Goal: Task Accomplishment & Management: Complete application form

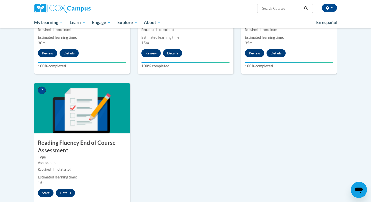
scroll to position [318, 0]
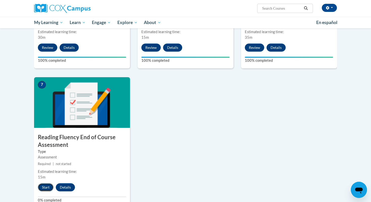
click at [47, 186] on button "Start" at bounding box center [46, 187] width 16 height 8
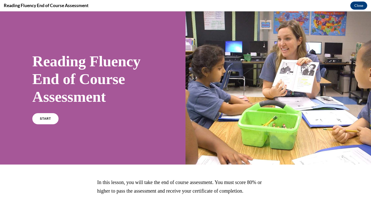
scroll to position [0, 0]
click at [49, 113] on link "START" at bounding box center [46, 119] width 28 height 12
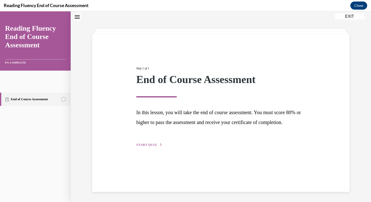
scroll to position [49, 0]
click at [157, 146] on span "START QUIZ" at bounding box center [146, 145] width 21 height 4
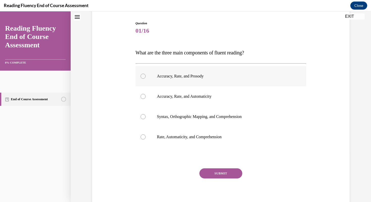
click at [211, 86] on label "Accuracy, Rate, and Prosody" at bounding box center [221, 76] width 171 height 20
click at [146, 79] on input "Accuracy, Rate, and Prosody" at bounding box center [143, 76] width 5 height 5
radio input "true"
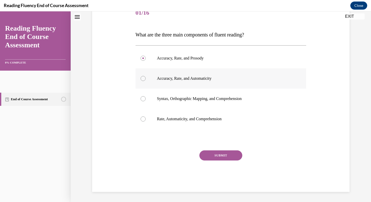
scroll to position [85, 0]
click at [243, 160] on button "SUBMIT" at bounding box center [221, 155] width 43 height 10
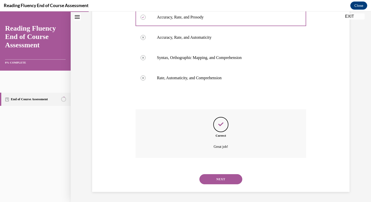
scroll to position [180, 0]
click at [232, 174] on button "NEXT" at bounding box center [221, 179] width 43 height 10
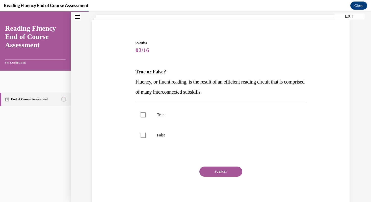
scroll to position [34, 0]
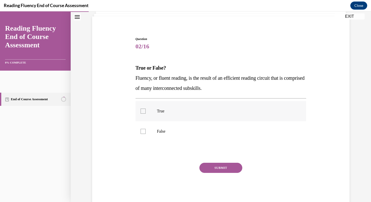
click at [218, 121] on label "True" at bounding box center [221, 111] width 171 height 20
click at [146, 113] on input "True" at bounding box center [143, 110] width 5 height 5
checkbox input "true"
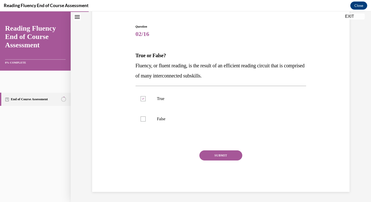
click at [221, 160] on button "SUBMIT" at bounding box center [221, 155] width 43 height 10
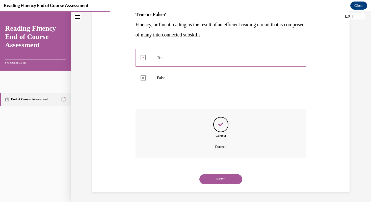
scroll to position [169, 0]
click at [220, 175] on button "NEXT" at bounding box center [221, 179] width 43 height 10
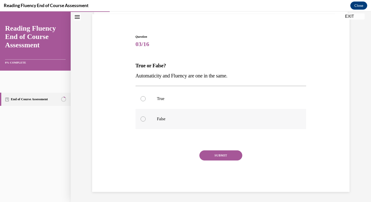
scroll to position [41, 0]
click at [203, 121] on p "False" at bounding box center [225, 118] width 137 height 5
click at [146, 121] on input "False" at bounding box center [143, 118] width 5 height 5
radio input "true"
click at [214, 160] on button "SUBMIT" at bounding box center [221, 155] width 43 height 10
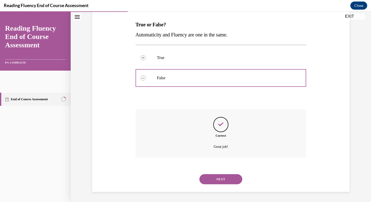
scroll to position [139, 0]
click at [214, 180] on div "NEXT" at bounding box center [221, 179] width 171 height 20
click at [214, 177] on button "NEXT" at bounding box center [221, 179] width 43 height 10
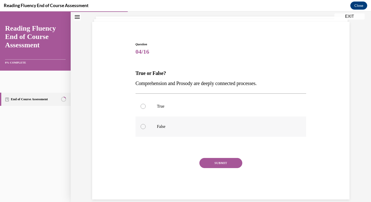
scroll to position [28, 0]
click at [209, 109] on p "True" at bounding box center [225, 106] width 137 height 5
click at [146, 109] on input "True" at bounding box center [143, 106] width 5 height 5
radio input "true"
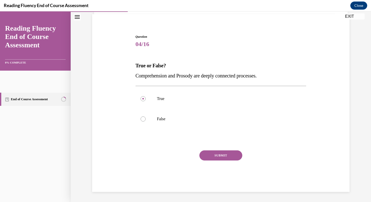
click at [215, 160] on button "SUBMIT" at bounding box center [221, 155] width 43 height 10
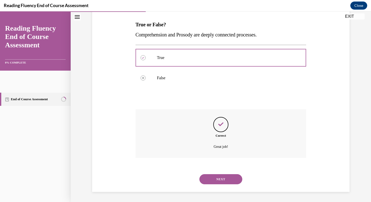
scroll to position [139, 0]
click at [217, 175] on button "NEXT" at bounding box center [221, 179] width 43 height 10
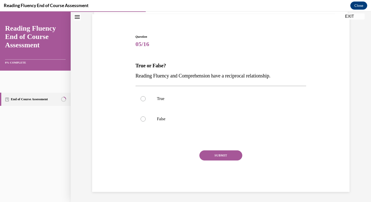
scroll to position [44, 0]
click at [207, 109] on label "True" at bounding box center [221, 98] width 171 height 20
click at [146, 101] on input "True" at bounding box center [143, 98] width 5 height 5
radio input "true"
click at [216, 160] on button "SUBMIT" at bounding box center [221, 155] width 43 height 10
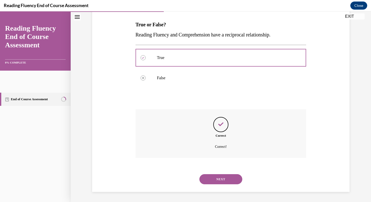
scroll to position [139, 0]
click at [214, 175] on button "NEXT" at bounding box center [221, 179] width 43 height 10
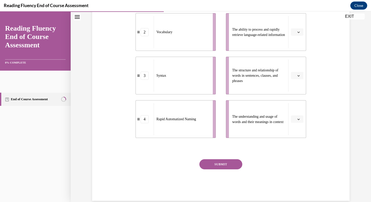
scroll to position [155, 0]
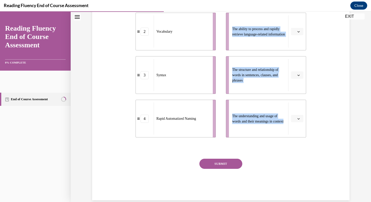
drag, startPoint x: 264, startPoint y: 172, endPoint x: 195, endPoint y: 78, distance: 116.6
click at [195, 78] on div "1 Decoding Skills 2 Vocabulary 3 Syntax 4 Rapid Automatized Naming Core early r…" at bounding box center [221, 48] width 171 height 178
click at [165, 50] on li "2 Vocabulary" at bounding box center [176, 32] width 80 height 38
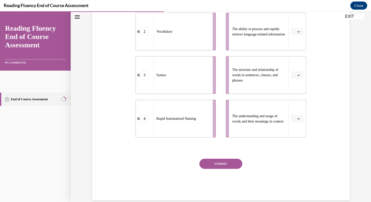
click at [319, 163] on div "Question 06/16 Match the subskills below that contribute to fluent reading with…" at bounding box center [221, 50] width 260 height 300
click at [302, 122] on button "button" at bounding box center [297, 119] width 12 height 8
click at [297, 115] on span "2" at bounding box center [296, 113] width 2 height 4
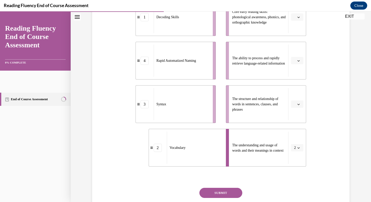
scroll to position [124, 0]
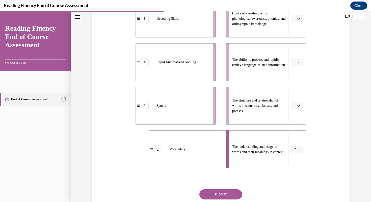
click at [304, 22] on button "button" at bounding box center [297, 19] width 12 height 8
click at [297, 80] on span "1" at bounding box center [296, 78] width 2 height 4
click at [300, 63] on icon "button" at bounding box center [299, 62] width 3 height 3
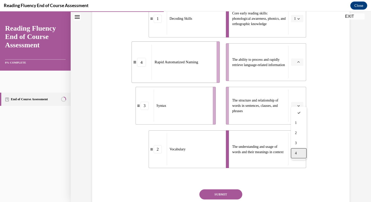
click at [302, 158] on div "4" at bounding box center [299, 153] width 16 height 10
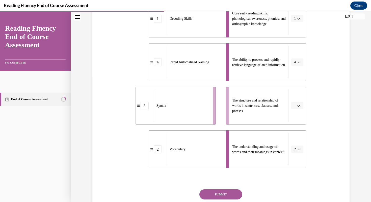
click at [301, 124] on li "The structure and relationship of words in sentences, clauses, and phrases" at bounding box center [266, 106] width 80 height 38
click at [300, 107] on icon "button" at bounding box center [299, 105] width 3 height 3
click at [300, 114] on div "3" at bounding box center [299, 109] width 16 height 10
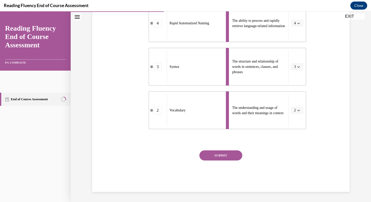
click at [243, 150] on button "SUBMIT" at bounding box center [221, 155] width 43 height 10
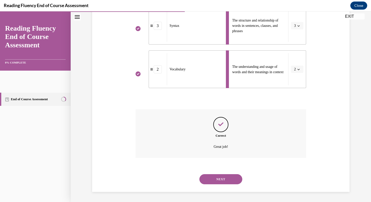
scroll to position [274, 0]
click at [235, 174] on button "NEXT" at bounding box center [221, 179] width 43 height 10
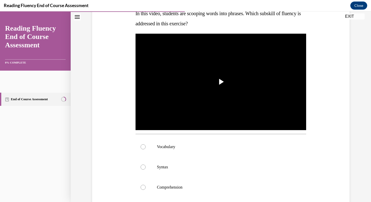
scroll to position [88, 0]
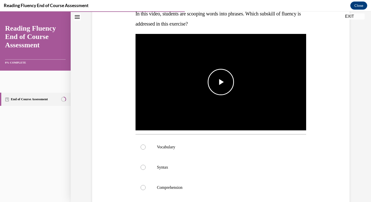
click at [221, 82] on span "Video player" at bounding box center [221, 82] width 0 height 0
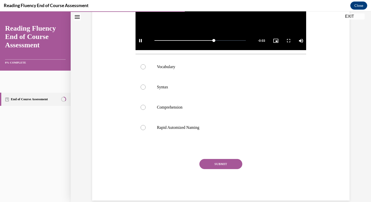
scroll to position [175, 0]
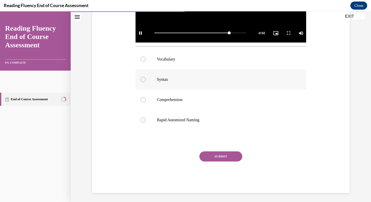
click at [167, 89] on label "Syntax" at bounding box center [221, 79] width 171 height 20
click at [146, 82] on input "Syntax" at bounding box center [143, 79] width 5 height 5
radio input "true"
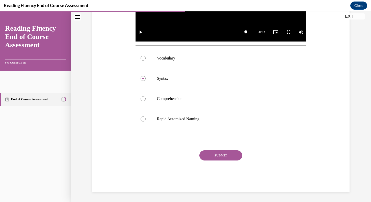
click at [228, 160] on button "SUBMIT" at bounding box center [221, 155] width 43 height 10
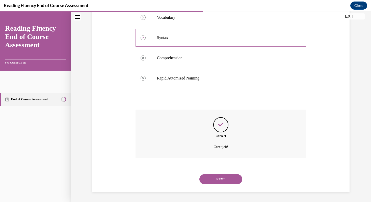
scroll to position [286, 0]
click at [228, 174] on button "NEXT" at bounding box center [221, 179] width 43 height 10
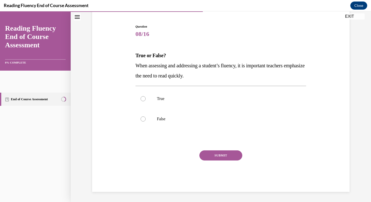
scroll to position [49, 0]
click at [214, 121] on p "False" at bounding box center [225, 118] width 137 height 5
click at [146, 121] on input "False" at bounding box center [143, 118] width 5 height 5
radio input "true"
click at [226, 160] on button "SUBMIT" at bounding box center [221, 155] width 43 height 10
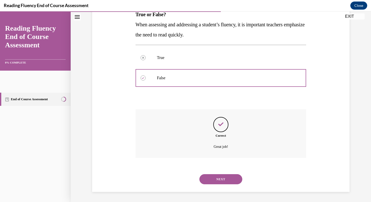
scroll to position [150, 0]
click at [222, 176] on button "NEXT" at bounding box center [221, 179] width 43 height 10
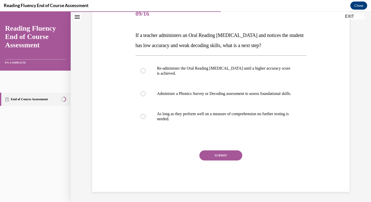
scroll to position [82, 0]
click at [202, 104] on label "Administer a Phonics Survey or Decoding assessment to assess foundational skill…" at bounding box center [221, 93] width 171 height 20
click at [146, 96] on input "Administer a Phonics Survey or Decoding assessment to assess foundational skill…" at bounding box center [143, 93] width 5 height 5
radio input "true"
click at [228, 160] on button "SUBMIT" at bounding box center [221, 155] width 43 height 10
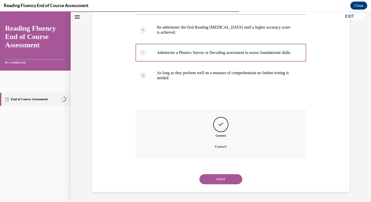
scroll to position [184, 0]
click at [227, 174] on button "NEXT" at bounding box center [221, 179] width 43 height 10
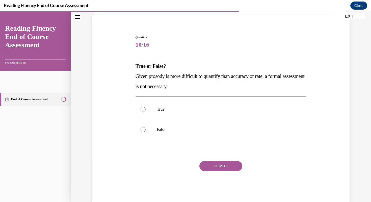
scroll to position [47, 0]
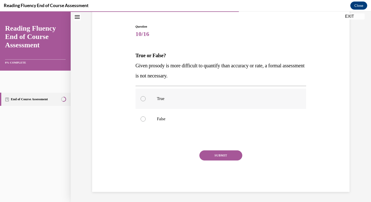
click at [200, 109] on label "True" at bounding box center [221, 98] width 171 height 20
click at [146, 101] on input "True" at bounding box center [143, 98] width 5 height 5
radio input "true"
click at [216, 160] on button "SUBMIT" at bounding box center [221, 155] width 43 height 10
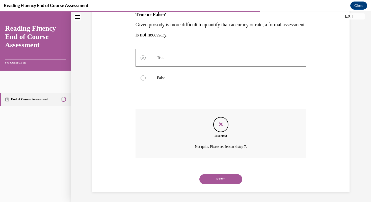
scroll to position [150, 0]
click at [218, 177] on button "NEXT" at bounding box center [221, 179] width 43 height 10
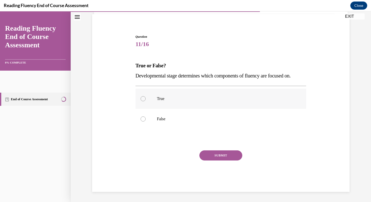
scroll to position [59, 0]
click at [224, 129] on label "False" at bounding box center [221, 119] width 171 height 20
click at [146, 121] on input "False" at bounding box center [143, 118] width 5 height 5
radio input "true"
click at [224, 160] on button "SUBMIT" at bounding box center [221, 155] width 43 height 10
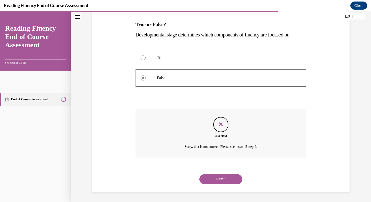
scroll to position [150, 0]
click at [224, 178] on button "NEXT" at bounding box center [221, 179] width 43 height 10
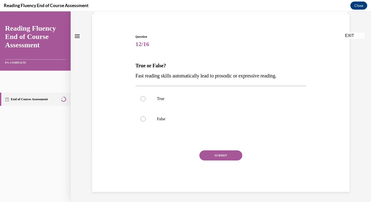
scroll to position [0, 0]
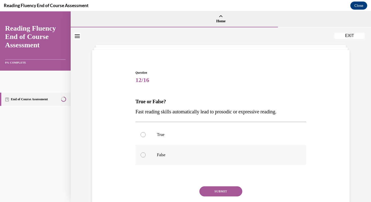
click at [224, 165] on label "False" at bounding box center [221, 155] width 171 height 20
click at [146, 157] on input "False" at bounding box center [143, 154] width 5 height 5
radio input "true"
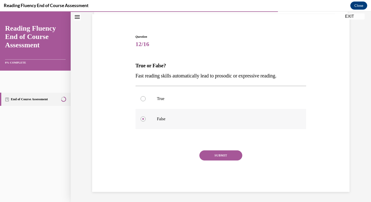
scroll to position [64, 0]
click at [226, 160] on button "SUBMIT" at bounding box center [221, 155] width 43 height 10
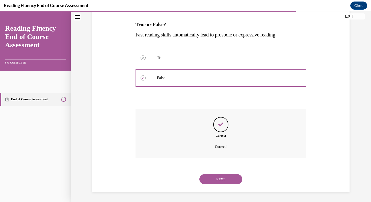
scroll to position [139, 0]
click at [227, 174] on button "NEXT" at bounding box center [221, 179] width 43 height 10
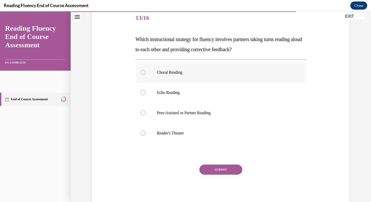
scroll to position [63, 0]
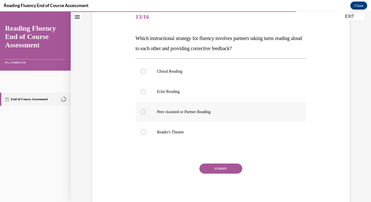
click at [227, 114] on p "Peer-Assisted or Partner Reading" at bounding box center [225, 111] width 137 height 5
click at [146, 114] on input "Peer-Assisted or Partner Reading" at bounding box center [143, 111] width 5 height 5
radio input "true"
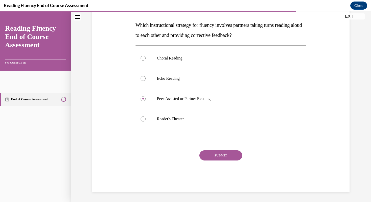
click at [227, 160] on button "SUBMIT" at bounding box center [221, 155] width 43 height 10
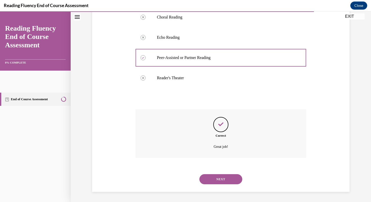
scroll to position [190, 0]
click at [227, 174] on button "NEXT" at bounding box center [221, 179] width 43 height 10
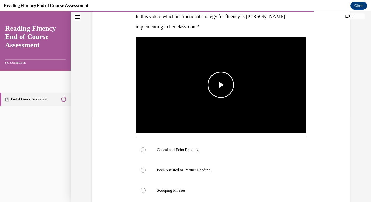
scroll to position [88, 0]
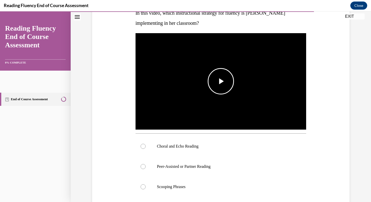
click at [221, 81] on span "Video player" at bounding box center [221, 81] width 0 height 0
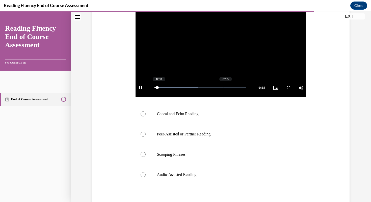
scroll to position [122, 0]
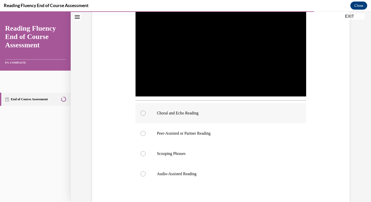
click at [271, 123] on label "Choral and Echo Reading" at bounding box center [221, 113] width 171 height 20
click at [146, 115] on input "Choral and Echo Reading" at bounding box center [143, 112] width 5 height 5
radio input "true"
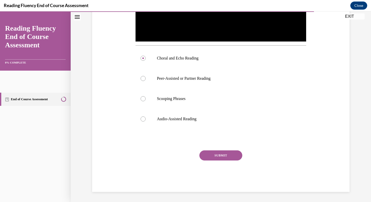
click at [237, 160] on button "SUBMIT" at bounding box center [221, 155] width 43 height 10
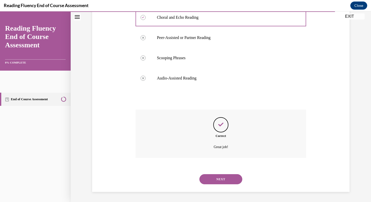
scroll to position [286, 0]
click at [237, 178] on button "NEXT" at bounding box center [221, 179] width 43 height 10
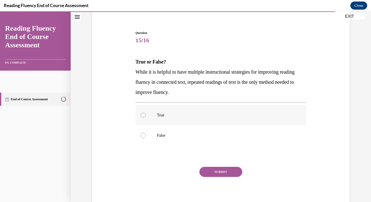
scroll to position [42, 0]
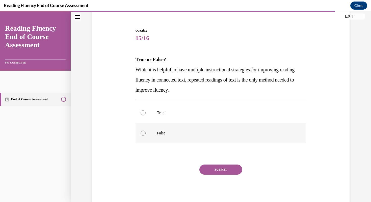
click at [232, 135] on p "False" at bounding box center [225, 132] width 137 height 5
click at [146, 135] on input "False" at bounding box center [143, 132] width 5 height 5
radio input "true"
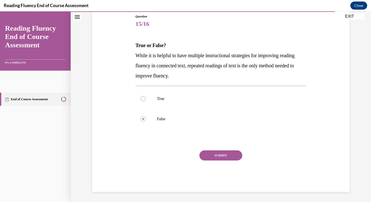
click at [226, 160] on button "SUBMIT" at bounding box center [221, 155] width 43 height 10
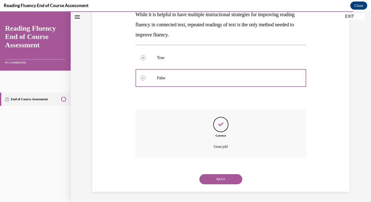
scroll to position [161, 0]
click at [228, 174] on button "NEXT" at bounding box center [221, 179] width 43 height 10
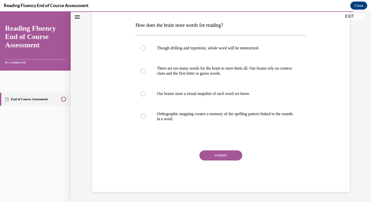
scroll to position [85, 0]
click at [224, 83] on label "There are too many words for the brain to store them all. Our brains rely on co…" at bounding box center [221, 70] width 171 height 25
click at [146, 73] on input "There are too many words for the brain to store them all. Our brains rely on co…" at bounding box center [143, 70] width 5 height 5
radio input "true"
click at [213, 157] on button "SUBMIT" at bounding box center [221, 155] width 43 height 10
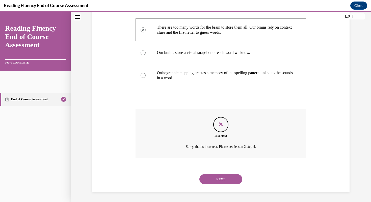
scroll to position [211, 0]
click at [227, 176] on button "NEXT" at bounding box center [221, 179] width 43 height 10
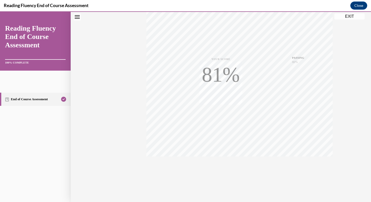
scroll to position [133, 0]
click at [348, 16] on button "EXIT" at bounding box center [350, 16] width 30 height 6
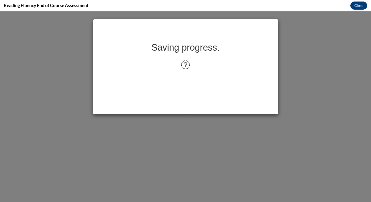
scroll to position [0, 0]
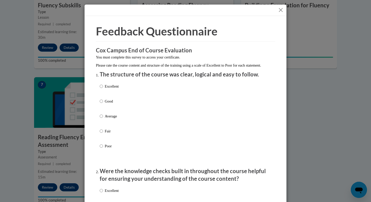
click at [103, 104] on input "Good" at bounding box center [101, 101] width 3 height 6
radio input "true"
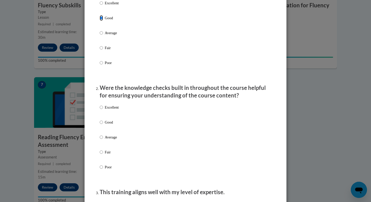
scroll to position [180, 0]
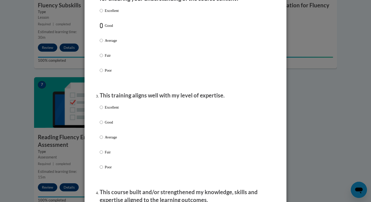
click at [101, 28] on input "Good" at bounding box center [101, 26] width 3 height 6
radio input "true"
click at [101, 125] on input "Good" at bounding box center [101, 122] width 3 height 6
radio input "true"
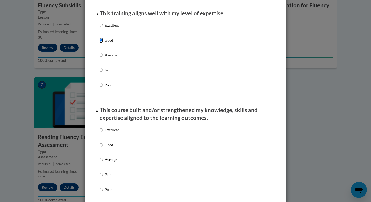
scroll to position [262, 0]
click at [101, 147] on input "Good" at bounding box center [101, 144] width 3 height 6
radio input "true"
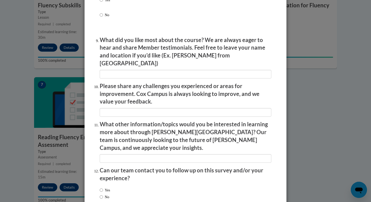
scroll to position [850, 0]
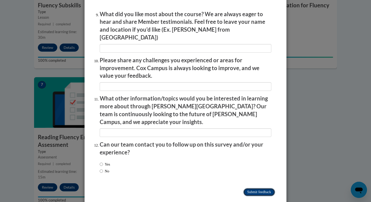
click at [244, 188] on input "Submit feedback" at bounding box center [260, 192] width 32 height 8
